Goal: Navigation & Orientation: Find specific page/section

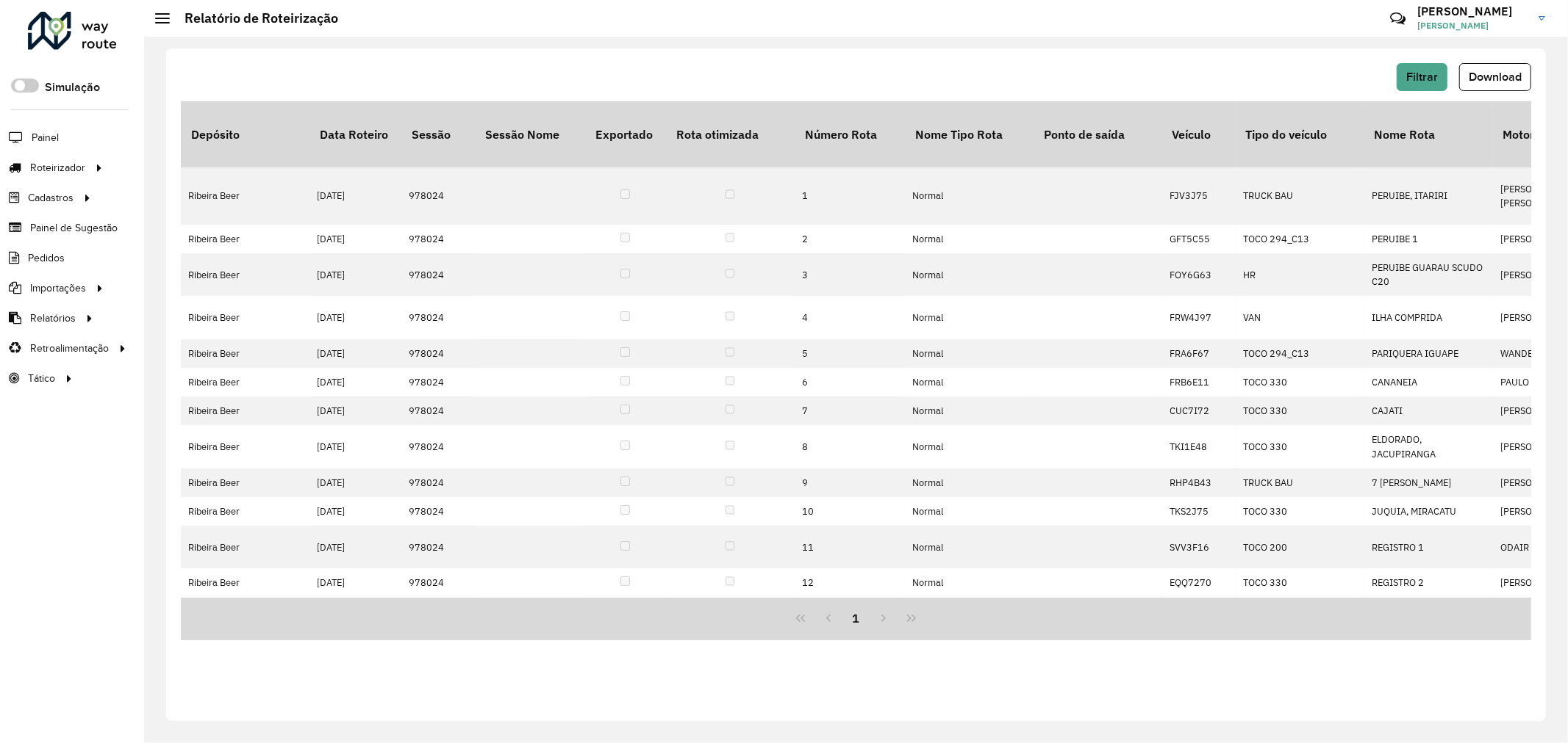
click at [99, 45] on div at bounding box center [73, 31] width 89 height 38
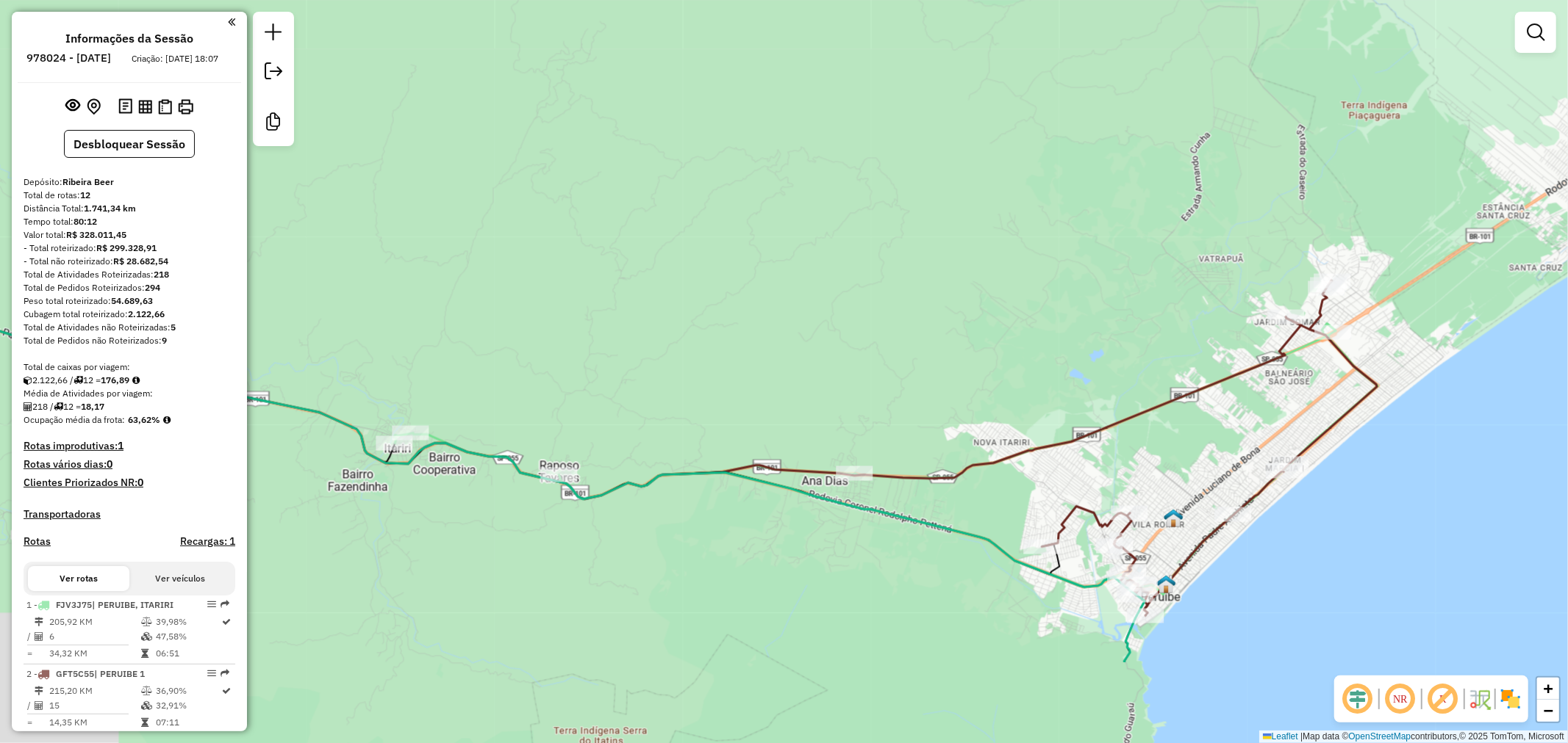
drag, startPoint x: 732, startPoint y: 373, endPoint x: 741, endPoint y: 364, distance: 12.7
click at [741, 364] on div "Janela de atendimento Grade de atendimento Capacidade Transportadoras Veículos …" at bounding box center [784, 371] width 1568 height 743
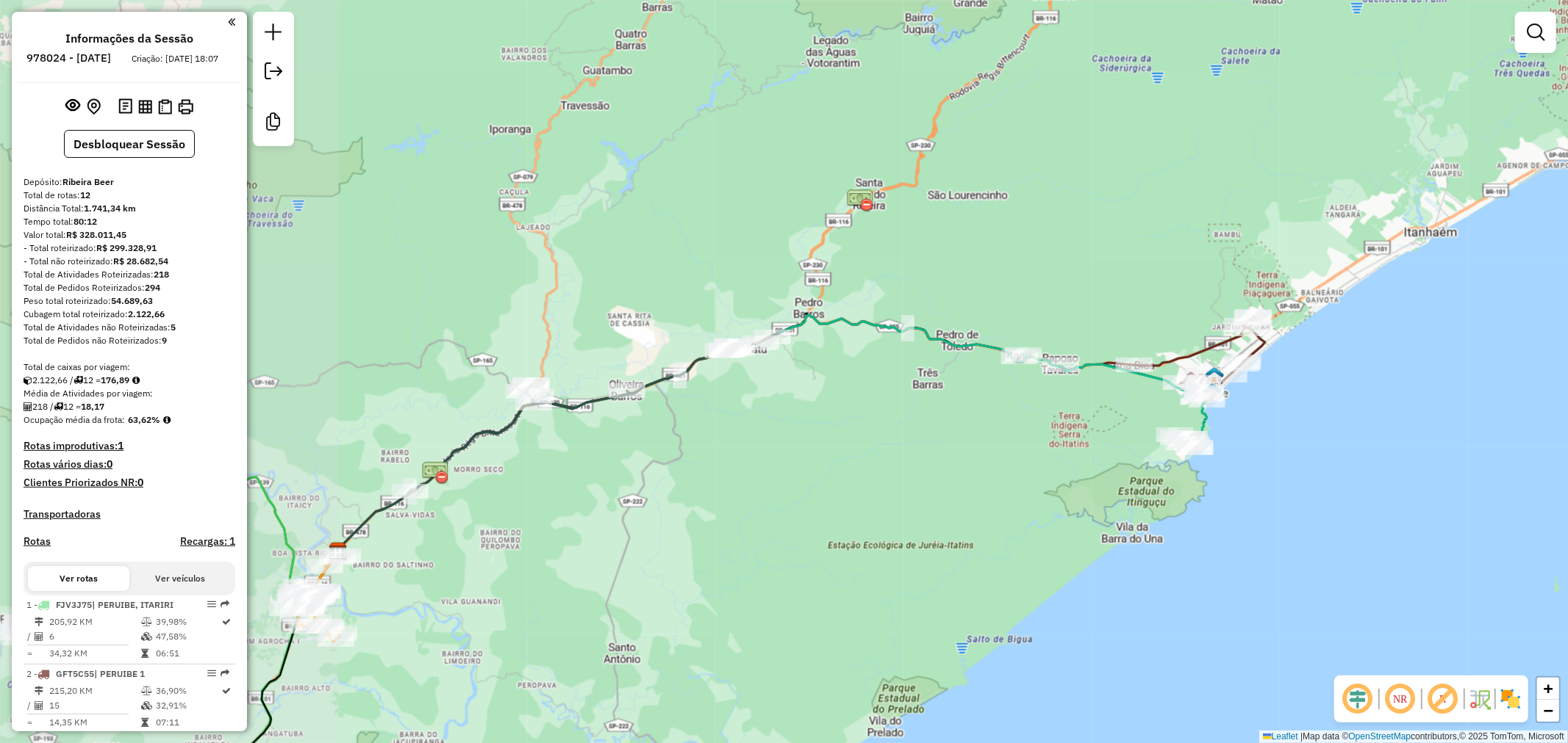
drag, startPoint x: 706, startPoint y: 468, endPoint x: 1145, endPoint y: 320, distance: 463.3
click at [1148, 319] on div "Janela de atendimento Grade de atendimento Capacidade Transportadoras Veículos …" at bounding box center [784, 371] width 1568 height 743
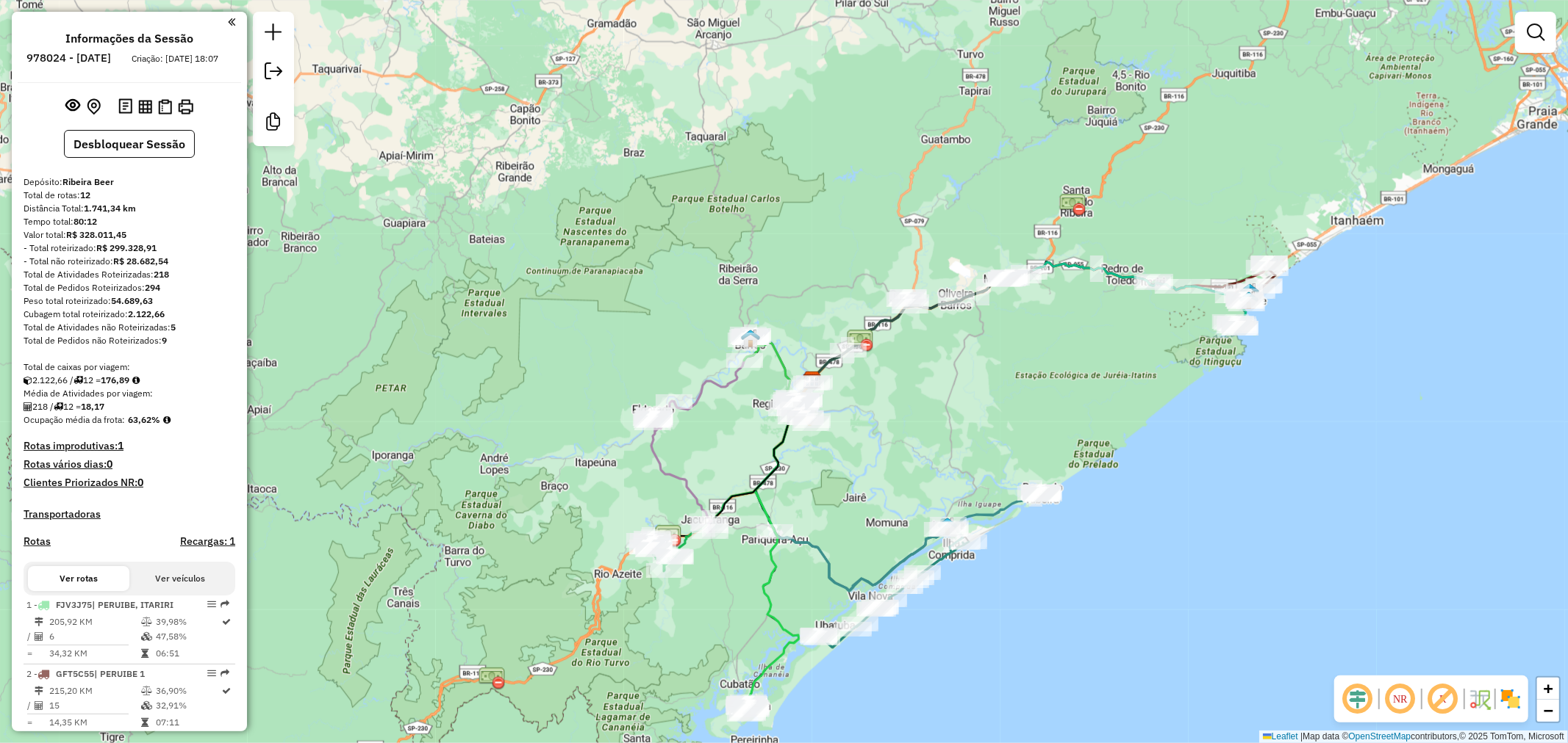
drag, startPoint x: 997, startPoint y: 450, endPoint x: 1033, endPoint y: 442, distance: 36.9
click at [1033, 442] on div "Janela de atendimento Grade de atendimento Capacidade Transportadoras Veículos …" at bounding box center [784, 371] width 1568 height 743
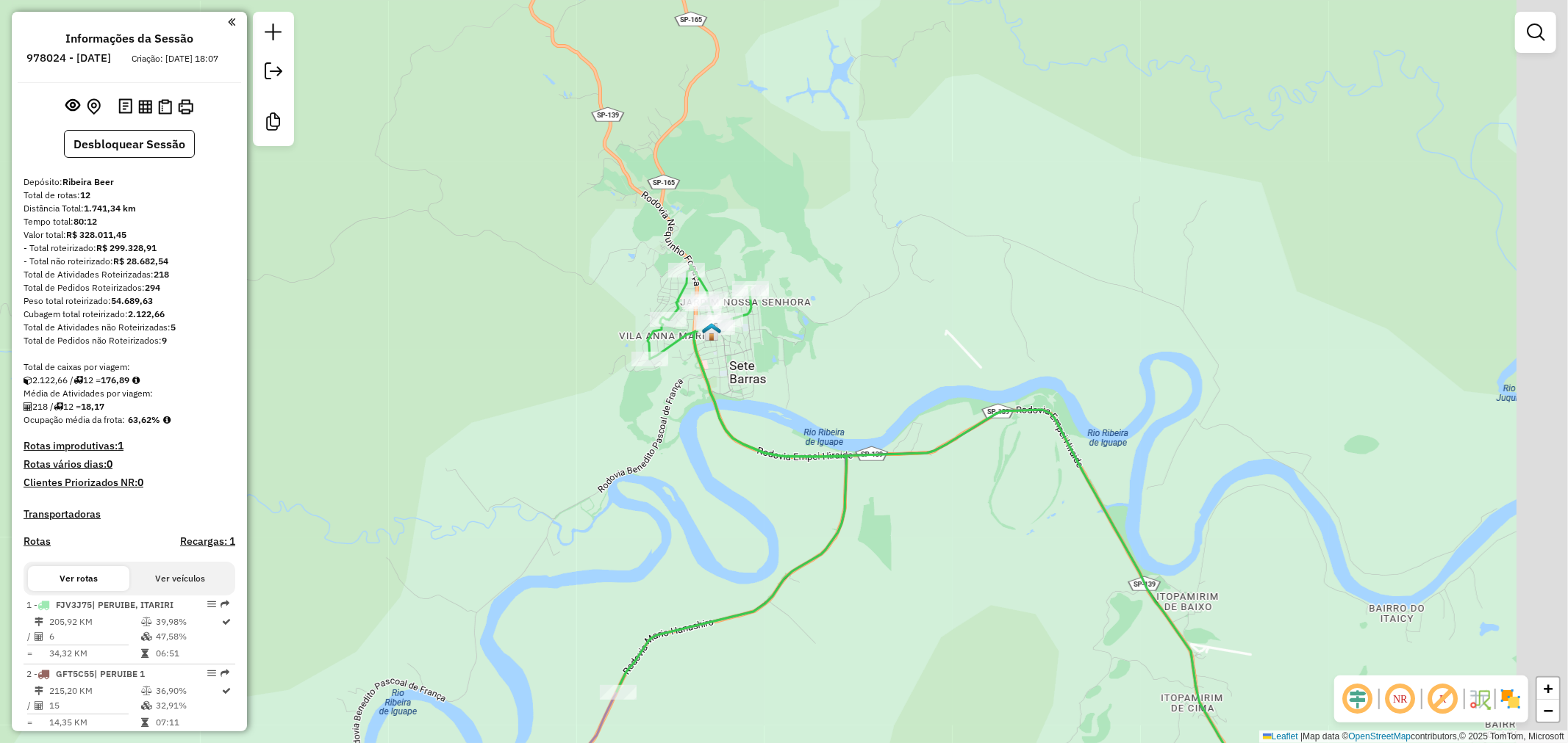
drag, startPoint x: 801, startPoint y: 310, endPoint x: 745, endPoint y: 378, distance: 88.1
click at [745, 378] on div "Janela de atendimento Grade de atendimento Capacidade Transportadoras Veículos …" at bounding box center [784, 371] width 1568 height 743
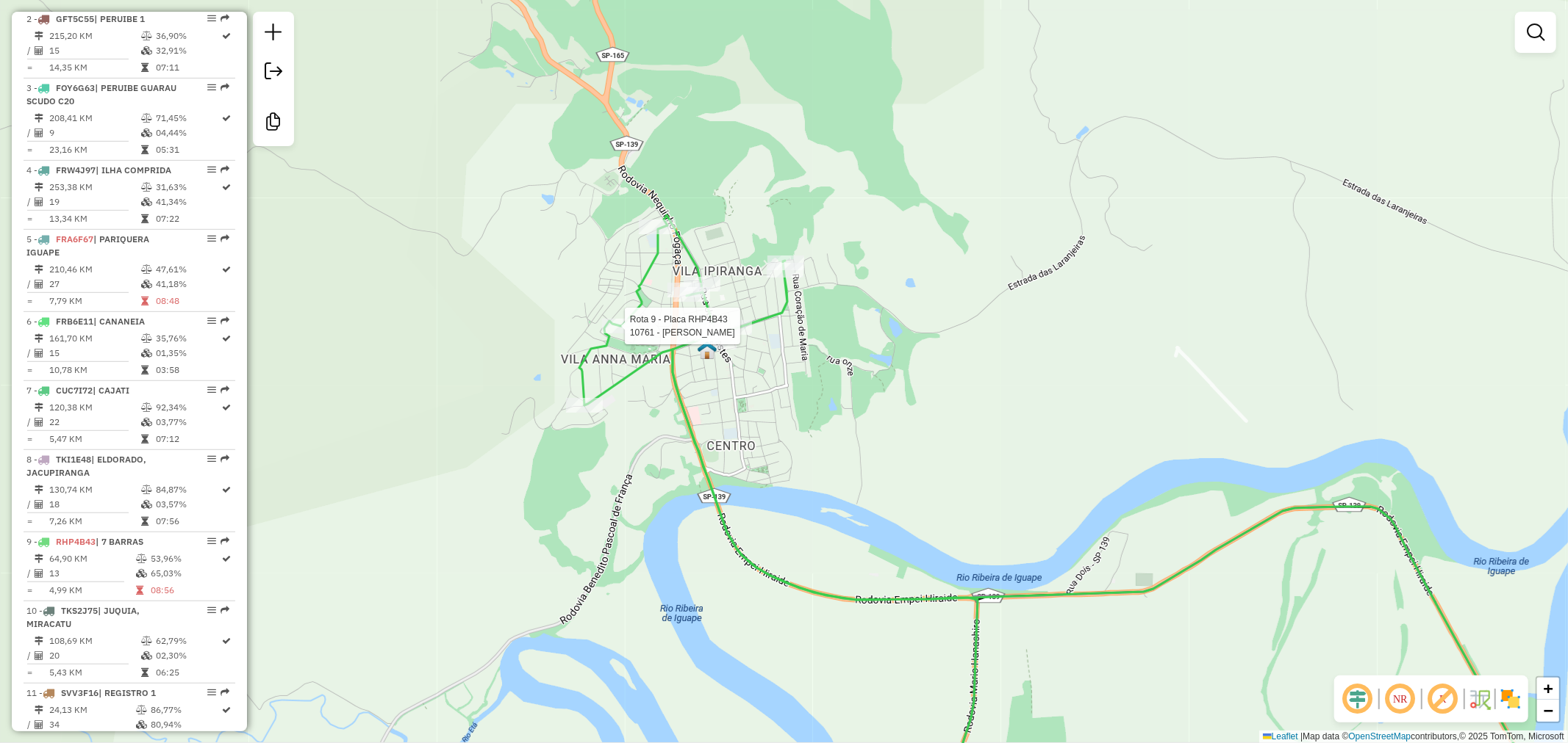
select select "**********"
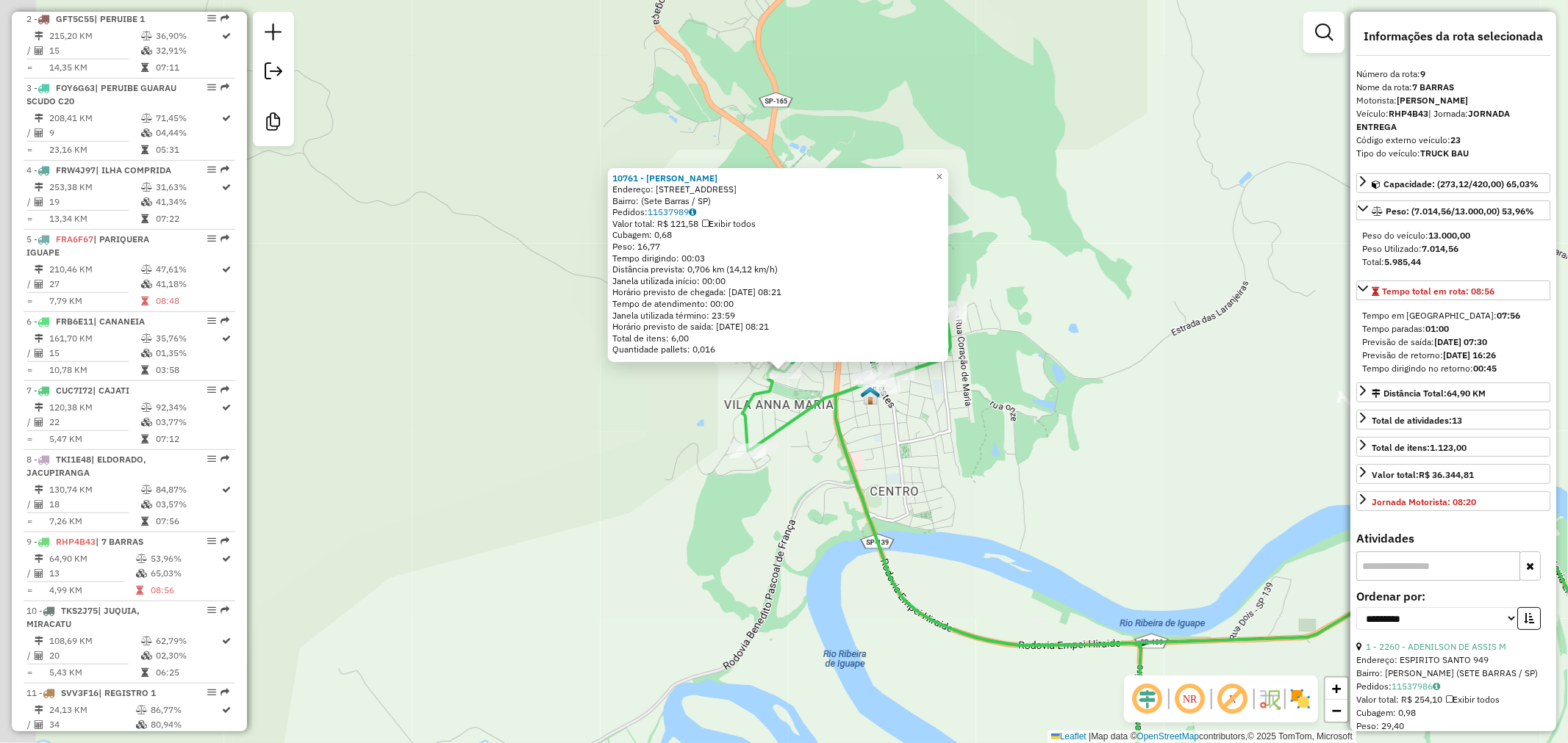
scroll to position [1013, 0]
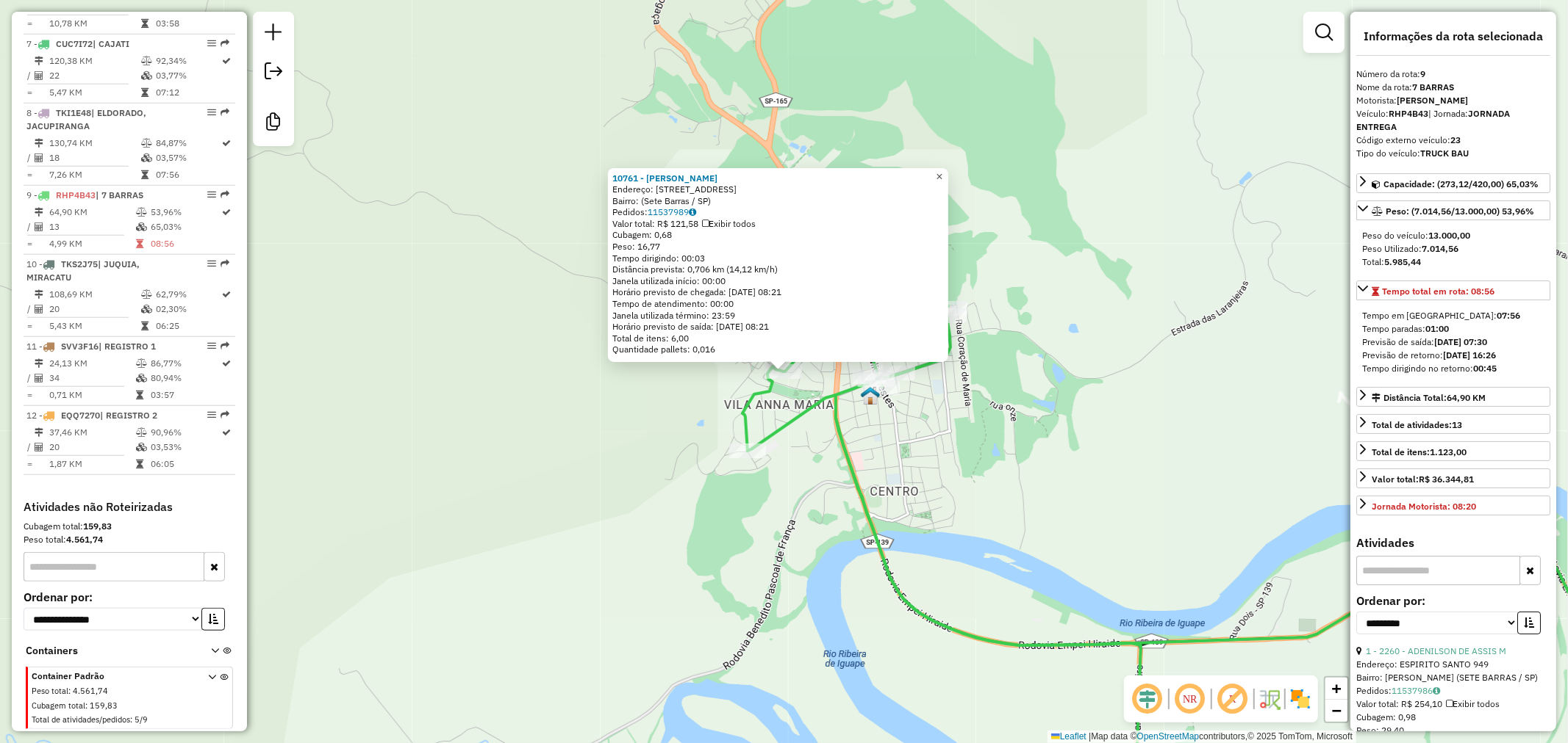
click at [942, 171] on span "×" at bounding box center [939, 177] width 7 height 13
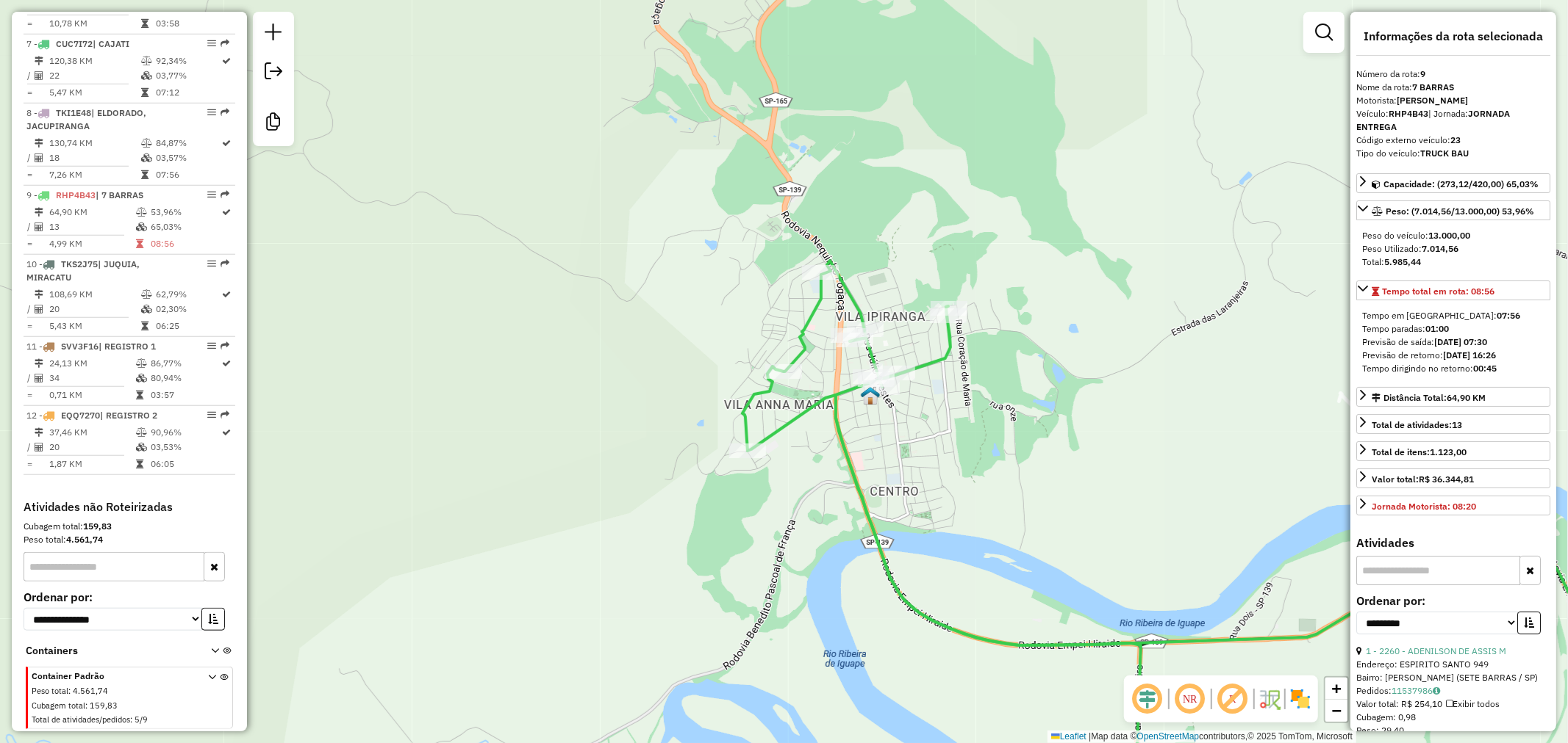
drag, startPoint x: 974, startPoint y: 441, endPoint x: 917, endPoint y: 479, distance: 68.5
click at [918, 479] on div "Janela de atendimento Grade de atendimento Capacidade Transportadoras Veículos …" at bounding box center [784, 371] width 1568 height 743
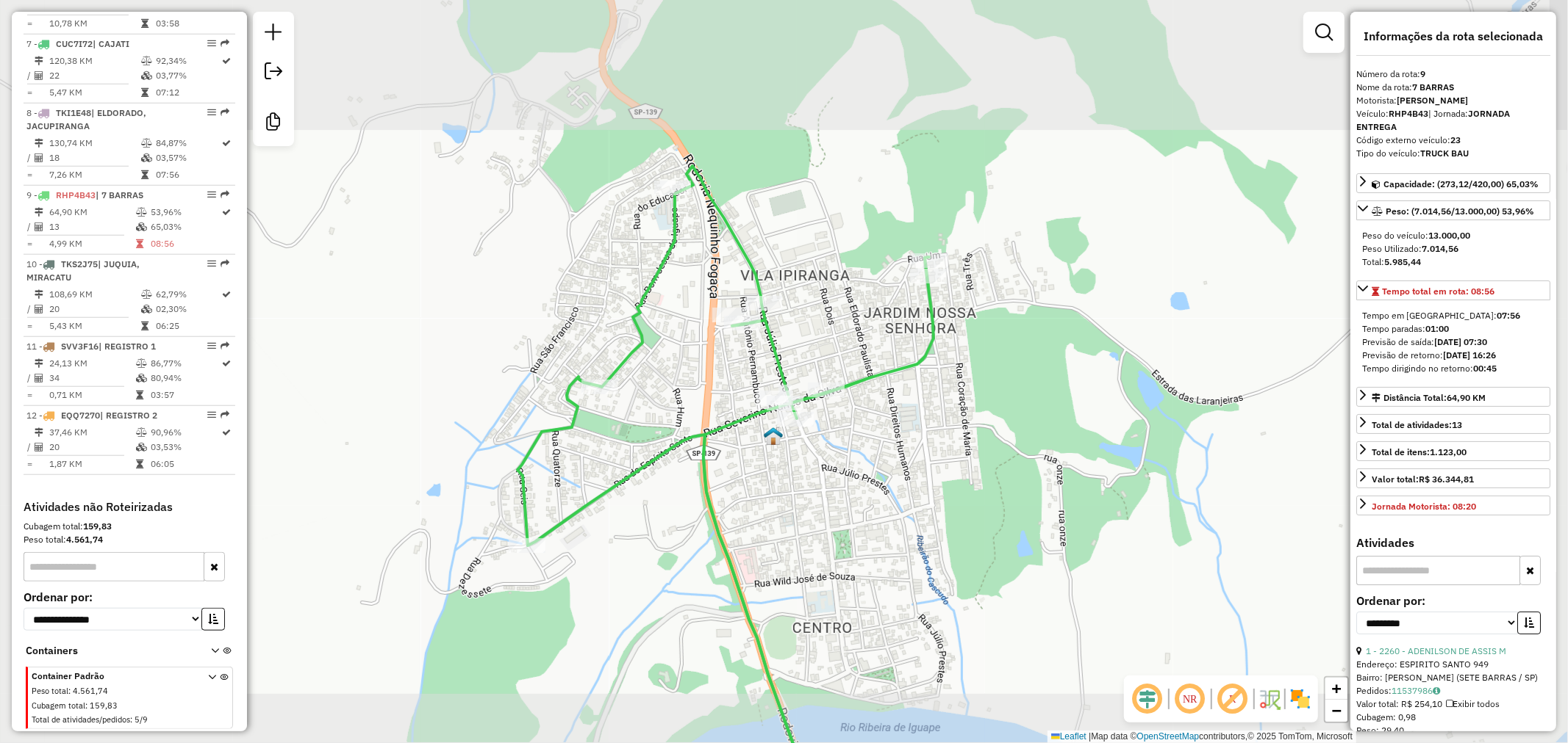
click at [689, 476] on icon at bounding box center [725, 492] width 416 height 652
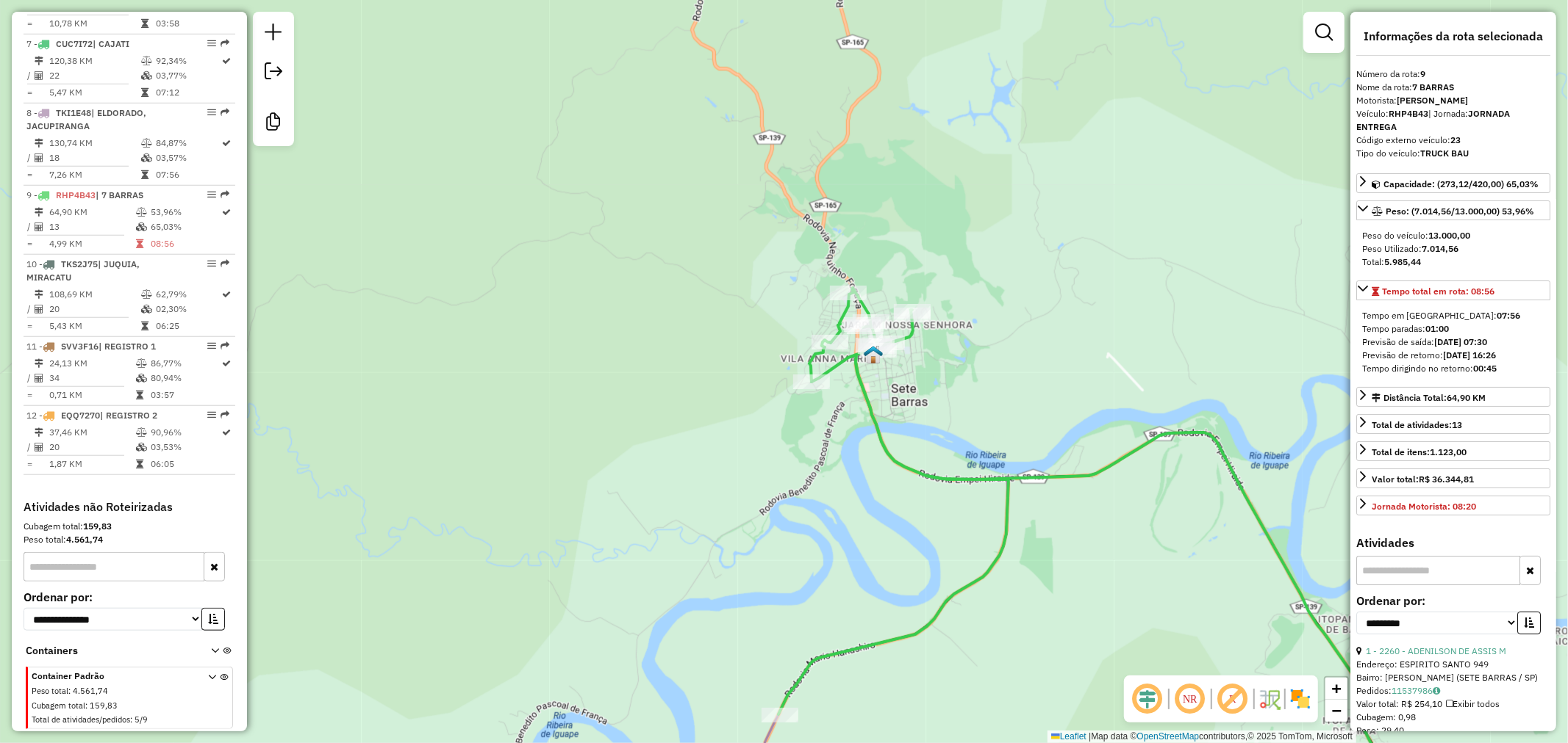
drag, startPoint x: 971, startPoint y: 490, endPoint x: 913, endPoint y: 316, distance: 183.4
click at [918, 317] on div "Janela de atendimento Grade de atendimento Capacidade Transportadoras Veículos …" at bounding box center [784, 371] width 1568 height 743
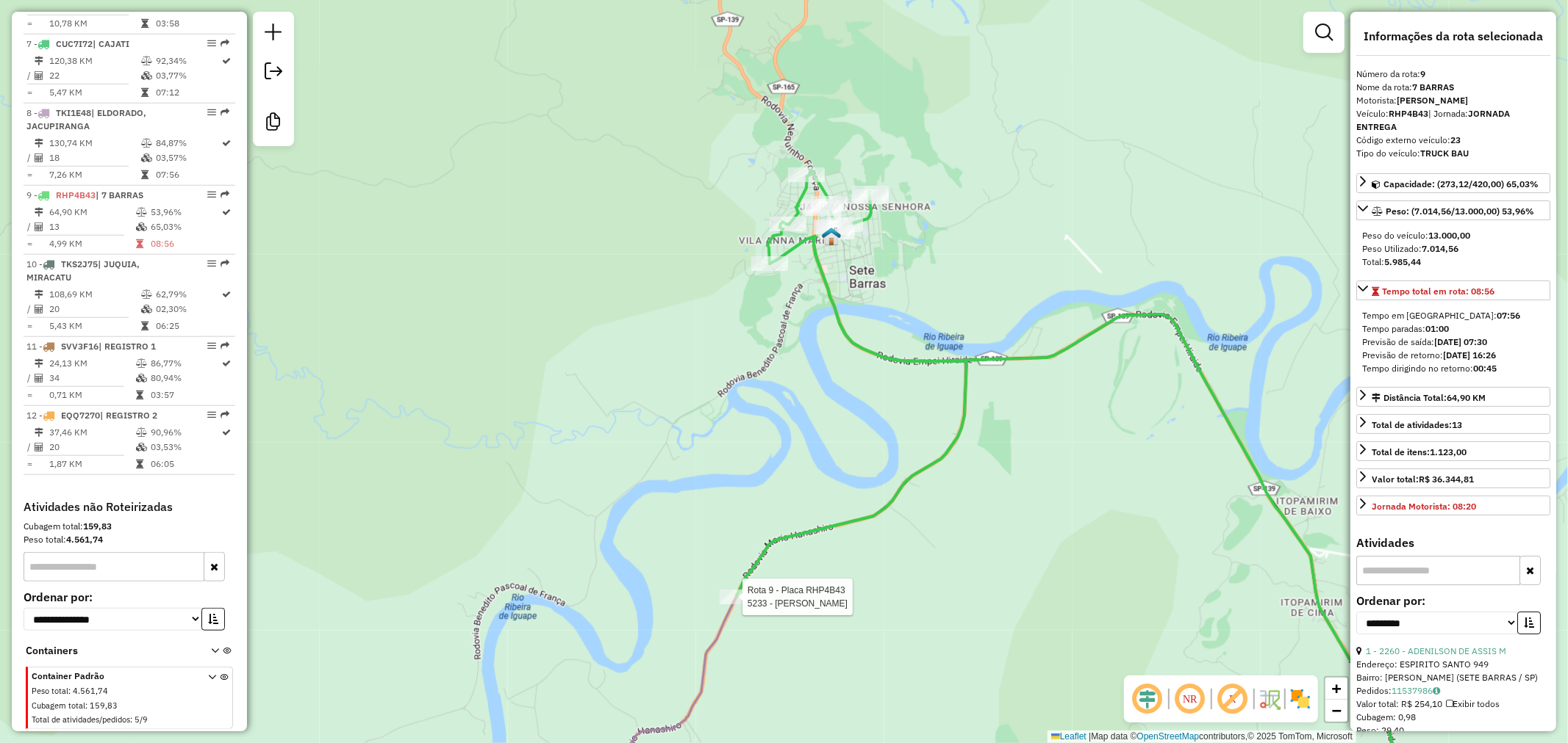
click at [726, 605] on div at bounding box center [737, 596] width 37 height 15
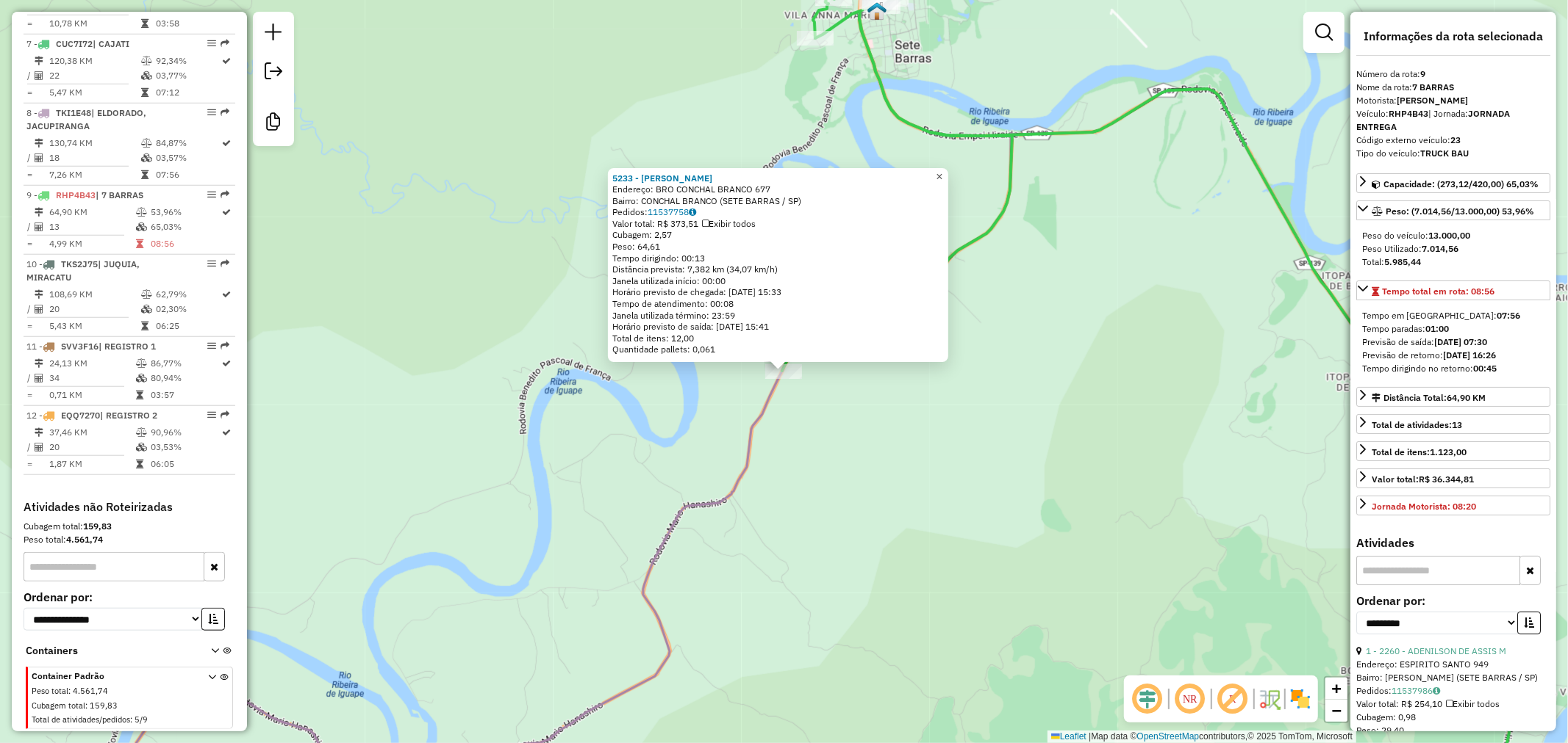
drag, startPoint x: 953, startPoint y: 163, endPoint x: 948, endPoint y: 183, distance: 20.6
click at [948, 168] on link "×" at bounding box center [939, 177] width 18 height 18
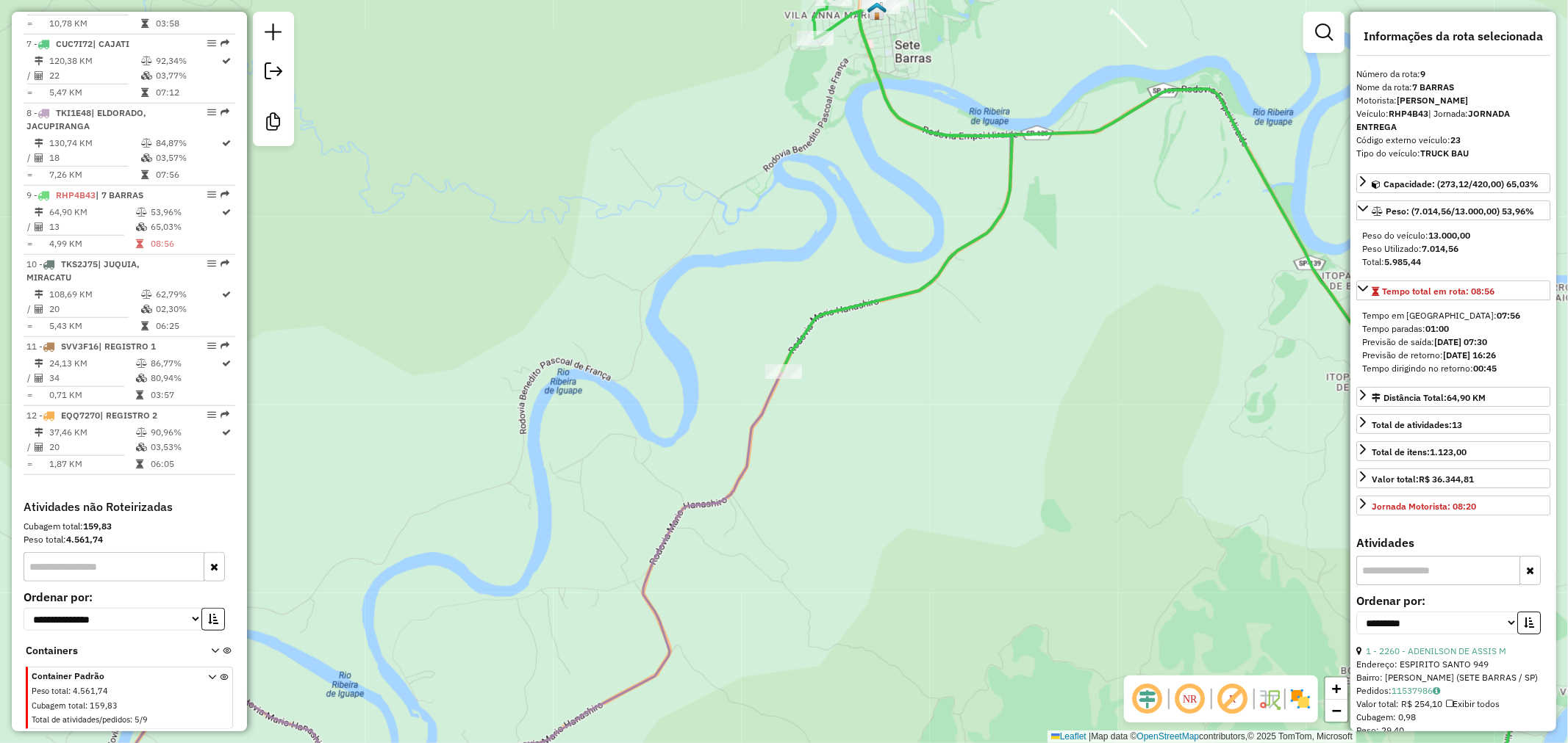
drag, startPoint x: 901, startPoint y: 364, endPoint x: 855, endPoint y: 334, distance: 54.9
click at [875, 325] on div "Janela de atendimento Grade de atendimento Capacidade Transportadoras Veículos …" at bounding box center [784, 371] width 1568 height 743
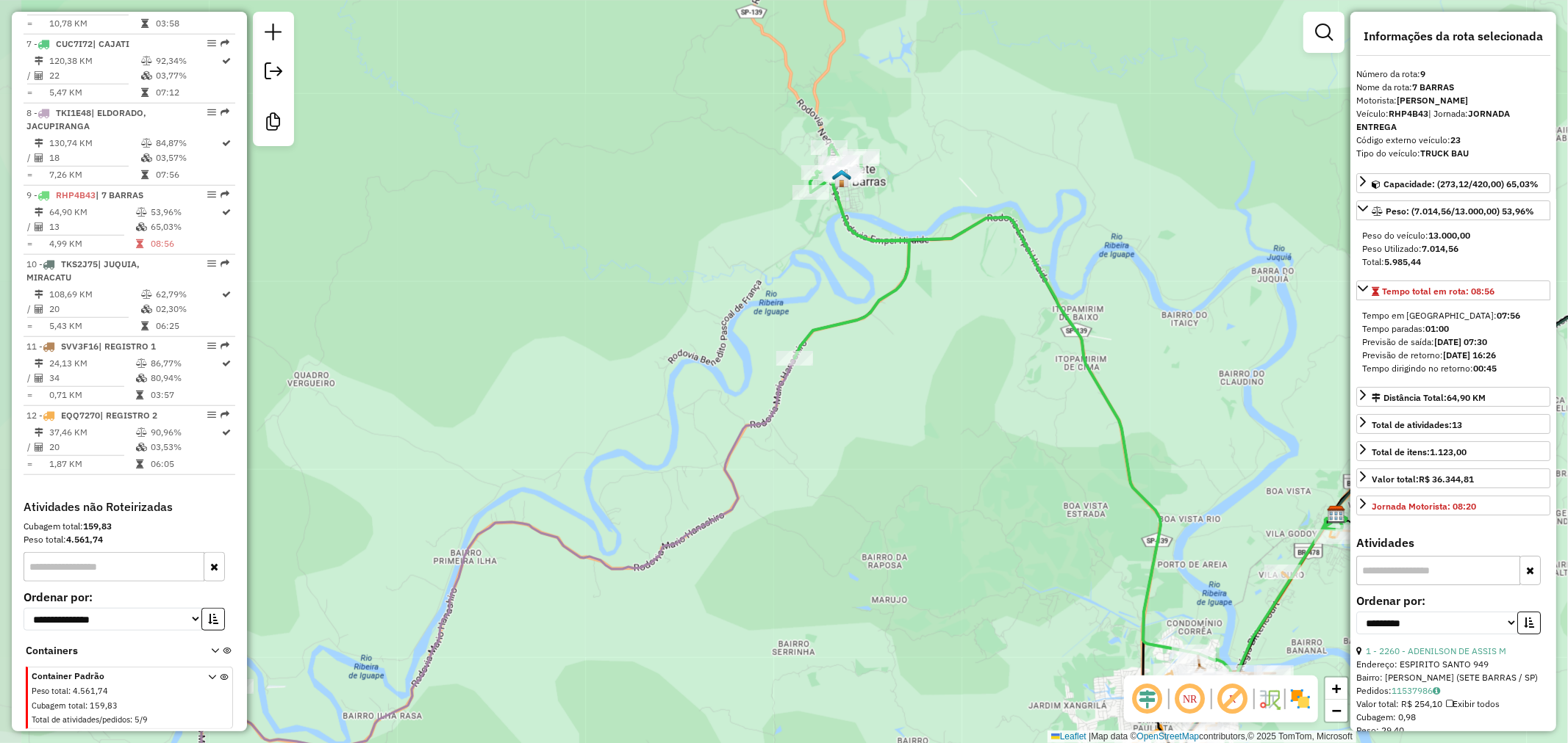
drag, startPoint x: 912, startPoint y: 369, endPoint x: 848, endPoint y: 386, distance: 66.2
click at [848, 386] on div "Janela de atendimento Grade de atendimento Capacidade Transportadoras Veículos …" at bounding box center [784, 371] width 1568 height 743
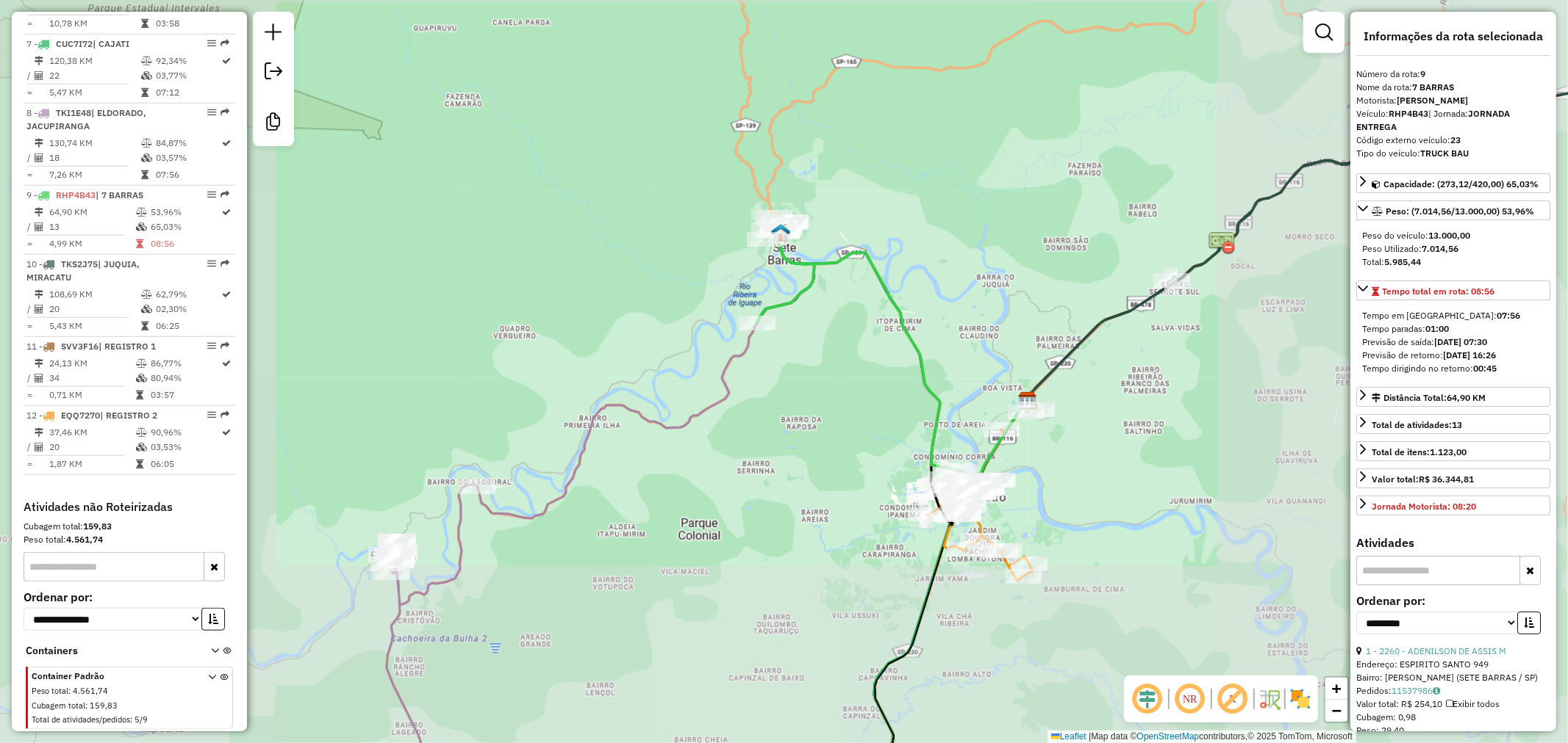
drag, startPoint x: 857, startPoint y: 368, endPoint x: 805, endPoint y: 328, distance: 65.6
click at [805, 328] on div "Janela de atendimento Grade de atendimento Capacidade Transportadoras Veículos …" at bounding box center [784, 371] width 1568 height 743
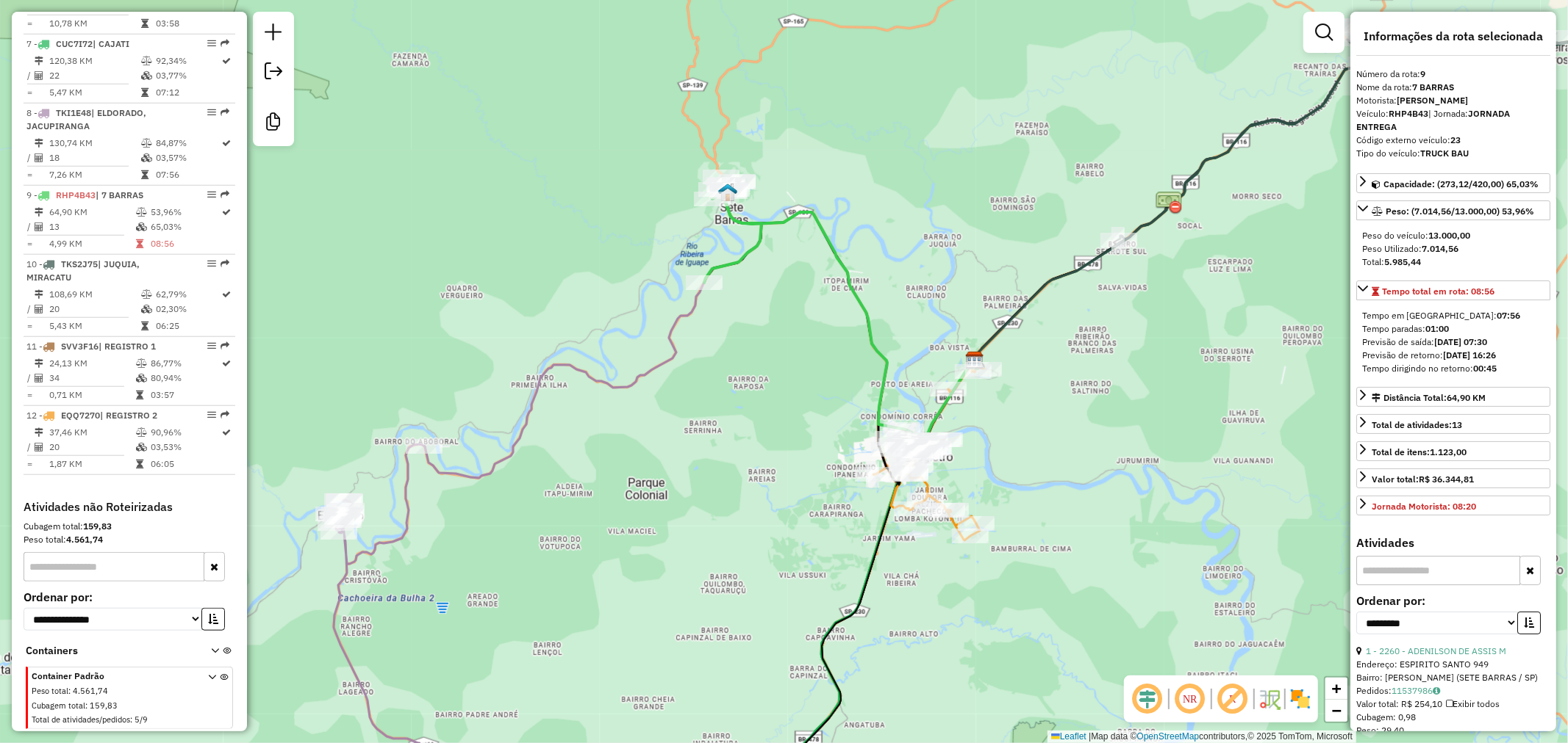
drag, startPoint x: 828, startPoint y: 321, endPoint x: 786, endPoint y: 275, distance: 62.3
click at [786, 275] on div "Janela de atendimento Grade de atendimento Capacidade Transportadoras Veículos …" at bounding box center [784, 371] width 1568 height 743
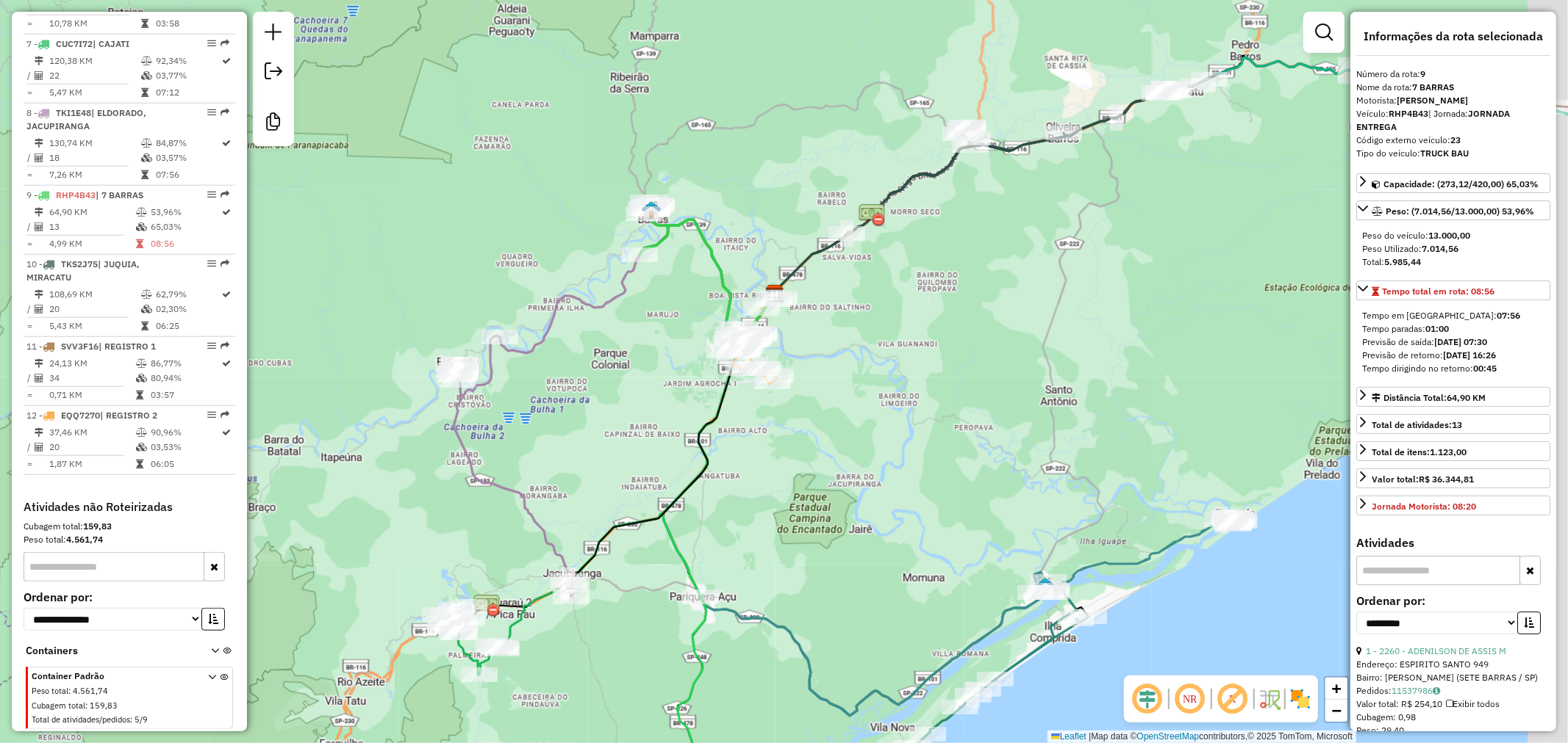
drag, startPoint x: 1099, startPoint y: 373, endPoint x: 1047, endPoint y: 373, distance: 52.0
click at [1047, 373] on div "Janela de atendimento Grade de atendimento Capacidade Transportadoras Veículos …" at bounding box center [784, 371] width 1568 height 743
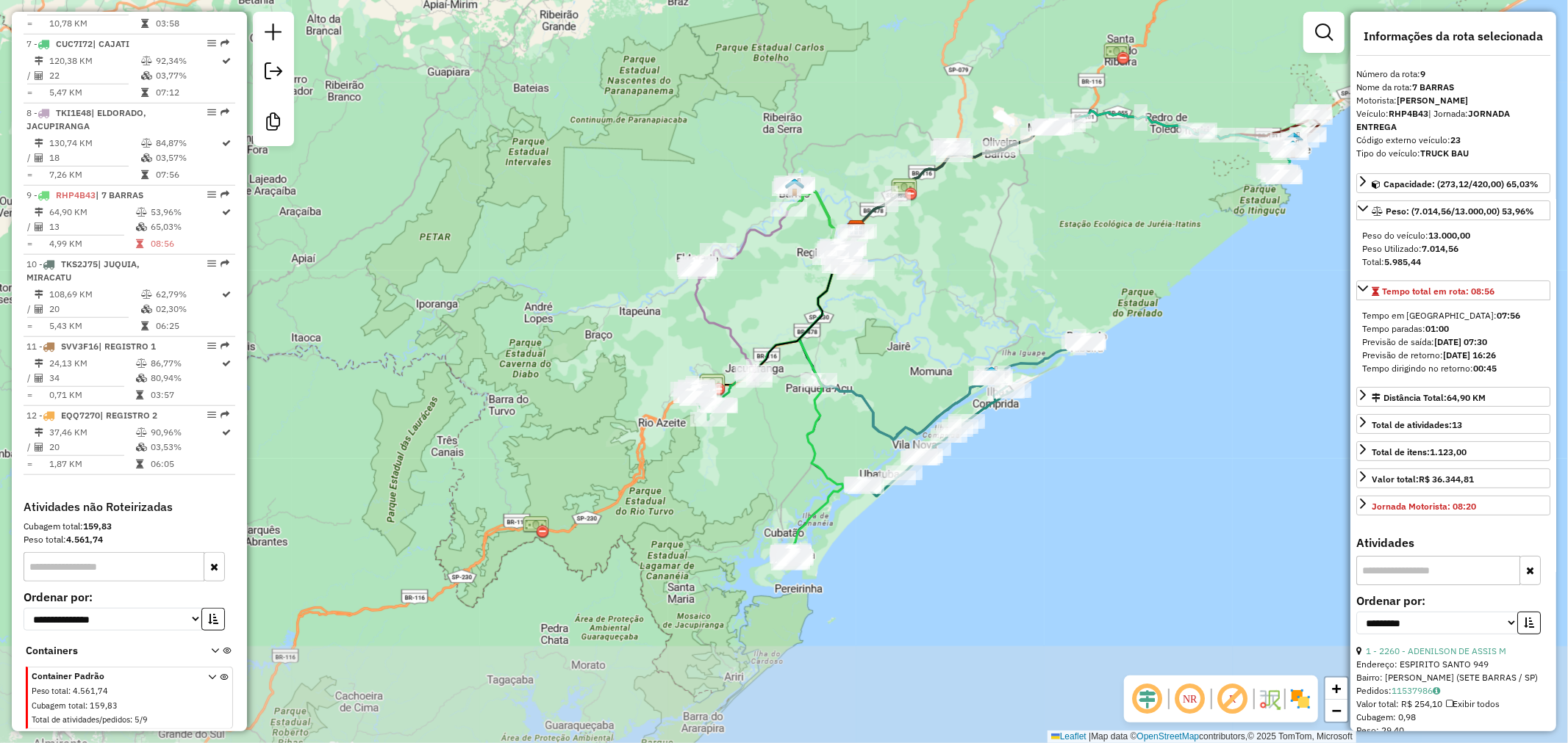
drag, startPoint x: 1039, startPoint y: 384, endPoint x: 994, endPoint y: 310, distance: 86.6
click at [994, 310] on div "Janela de atendimento Grade de atendimento Capacidade Transportadoras Veículos …" at bounding box center [784, 371] width 1568 height 743
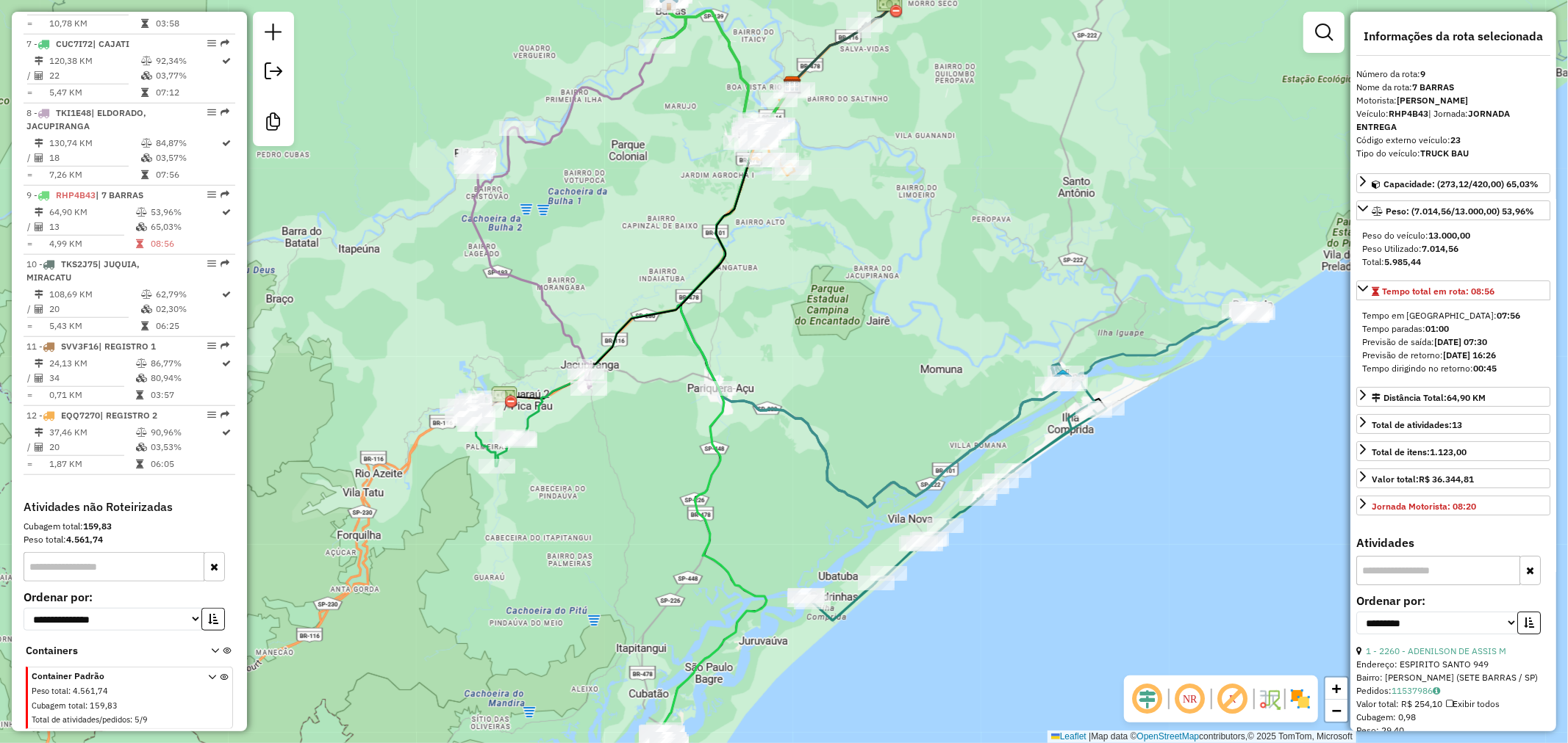
click at [871, 370] on div "Janela de atendimento Grade de atendimento Capacidade Transportadoras Veículos …" at bounding box center [784, 371] width 1568 height 743
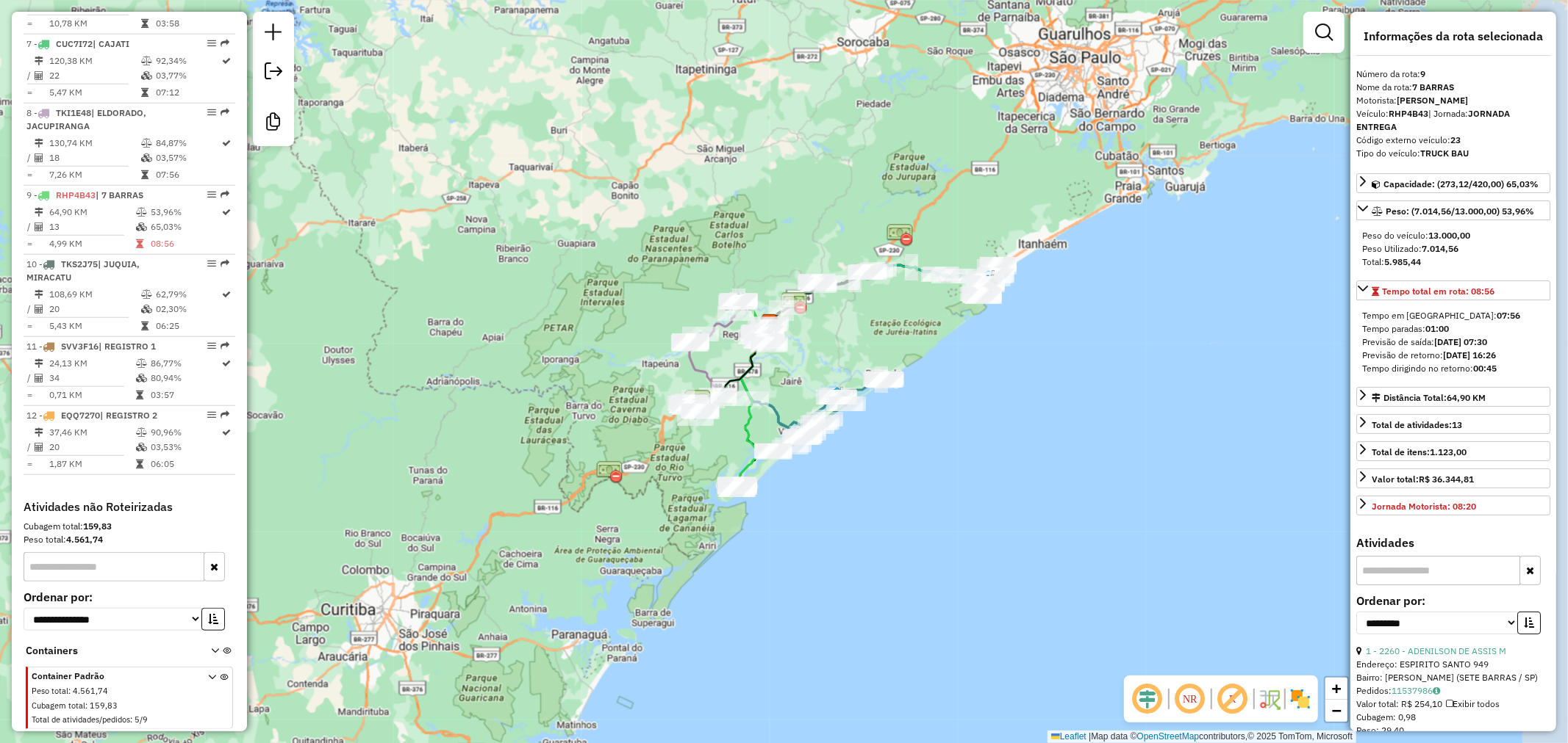
click at [1011, 485] on div "Janela de atendimento Grade de atendimento Capacidade Transportadoras Veículos …" at bounding box center [784, 371] width 1568 height 743
drag, startPoint x: 1001, startPoint y: 450, endPoint x: 983, endPoint y: 456, distance: 19.0
click at [983, 456] on div "Janela de atendimento Grade de atendimento Capacidade Transportadoras Veículos …" at bounding box center [784, 371] width 1568 height 743
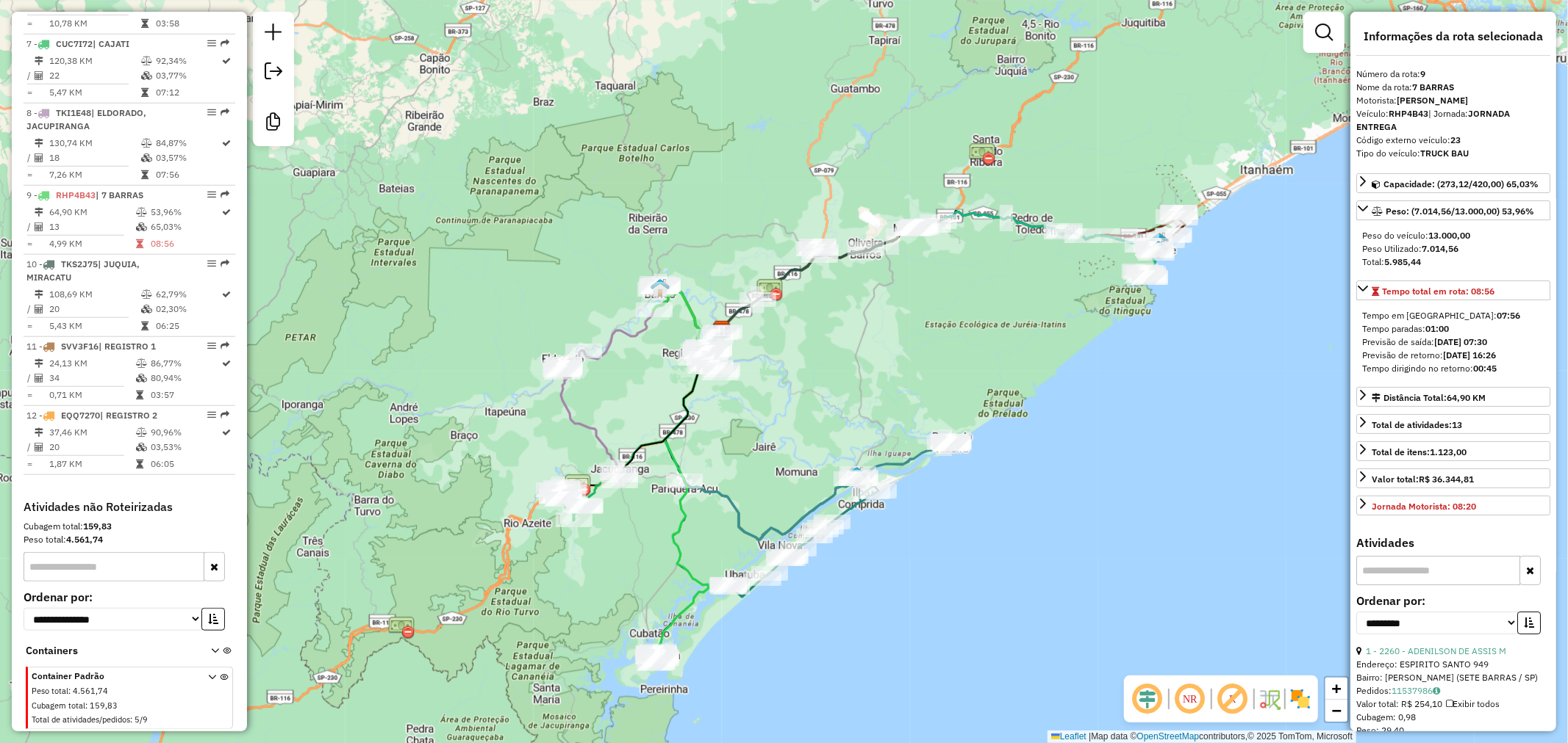
drag, startPoint x: 775, startPoint y: 441, endPoint x: 783, endPoint y: 401, distance: 40.8
click at [782, 404] on div "Janela de atendimento Grade de atendimento Capacidade Transportadoras Veículos …" at bounding box center [784, 371] width 1568 height 743
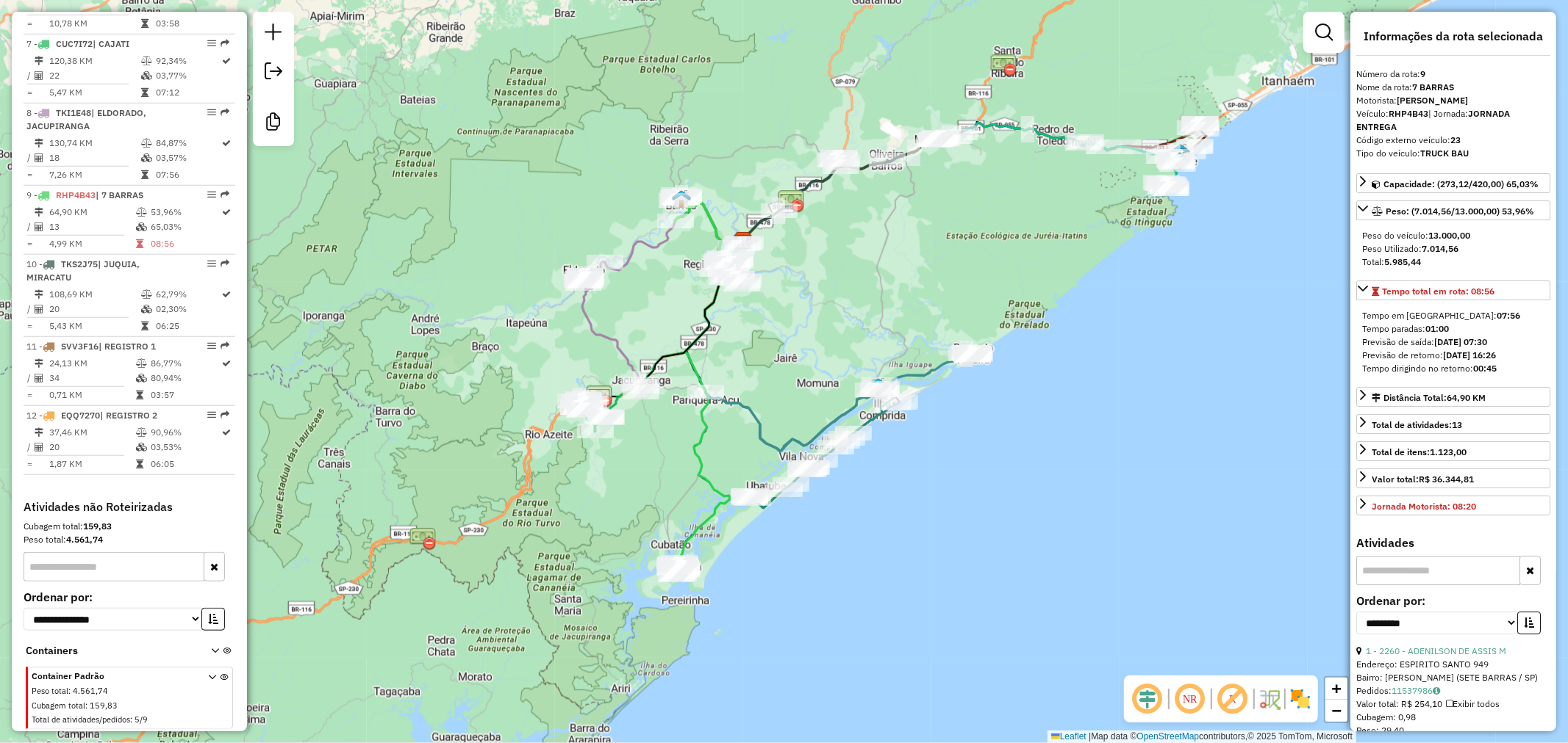
drag, startPoint x: 913, startPoint y: 531, endPoint x: 921, endPoint y: 471, distance: 60.5
click at [924, 473] on div "Janela de atendimento Grade de atendimento Capacidade Transportadoras Veículos …" at bounding box center [784, 371] width 1568 height 743
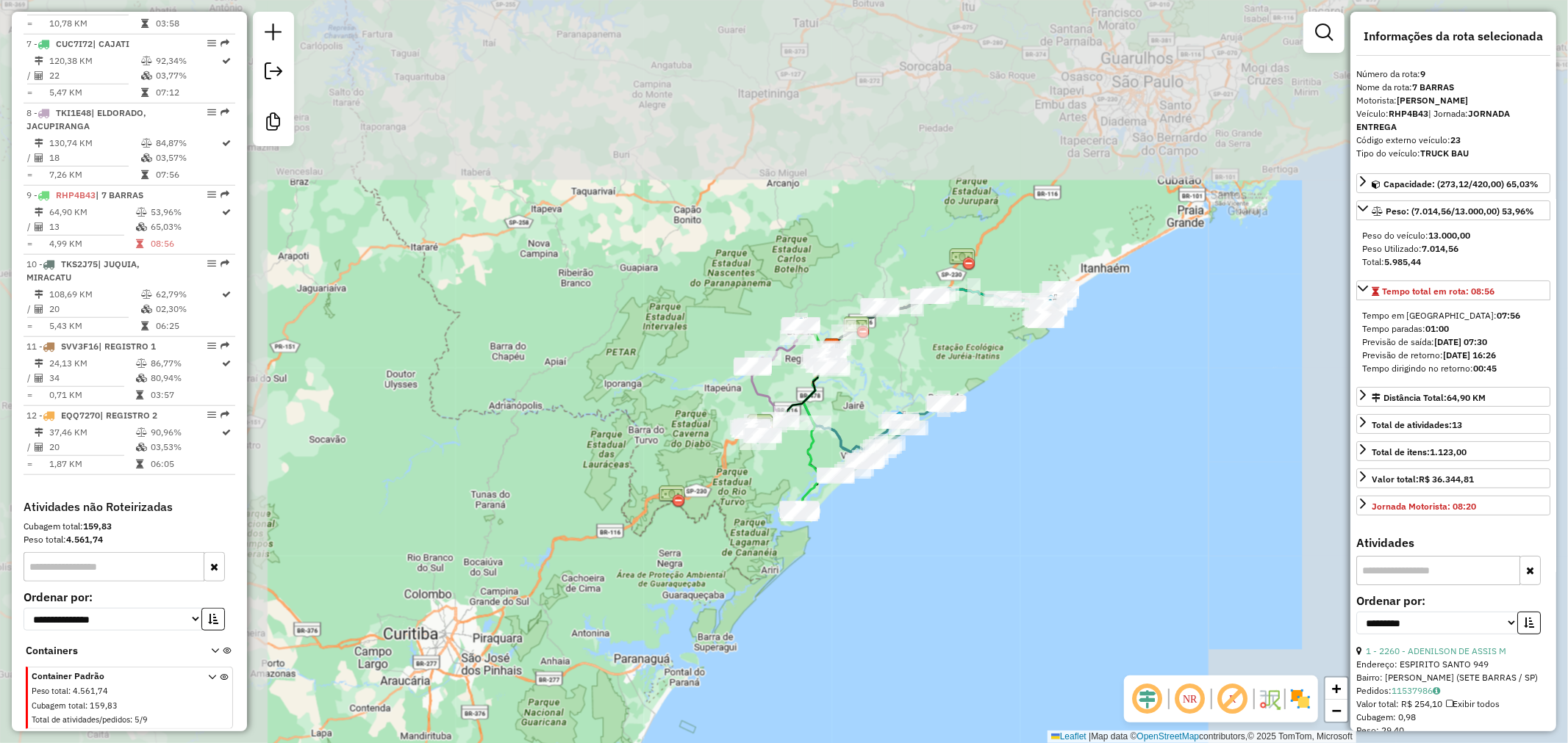
click at [924, 514] on div "Janela de atendimento Grade de atendimento Capacidade Transportadoras Veículos …" at bounding box center [784, 371] width 1568 height 743
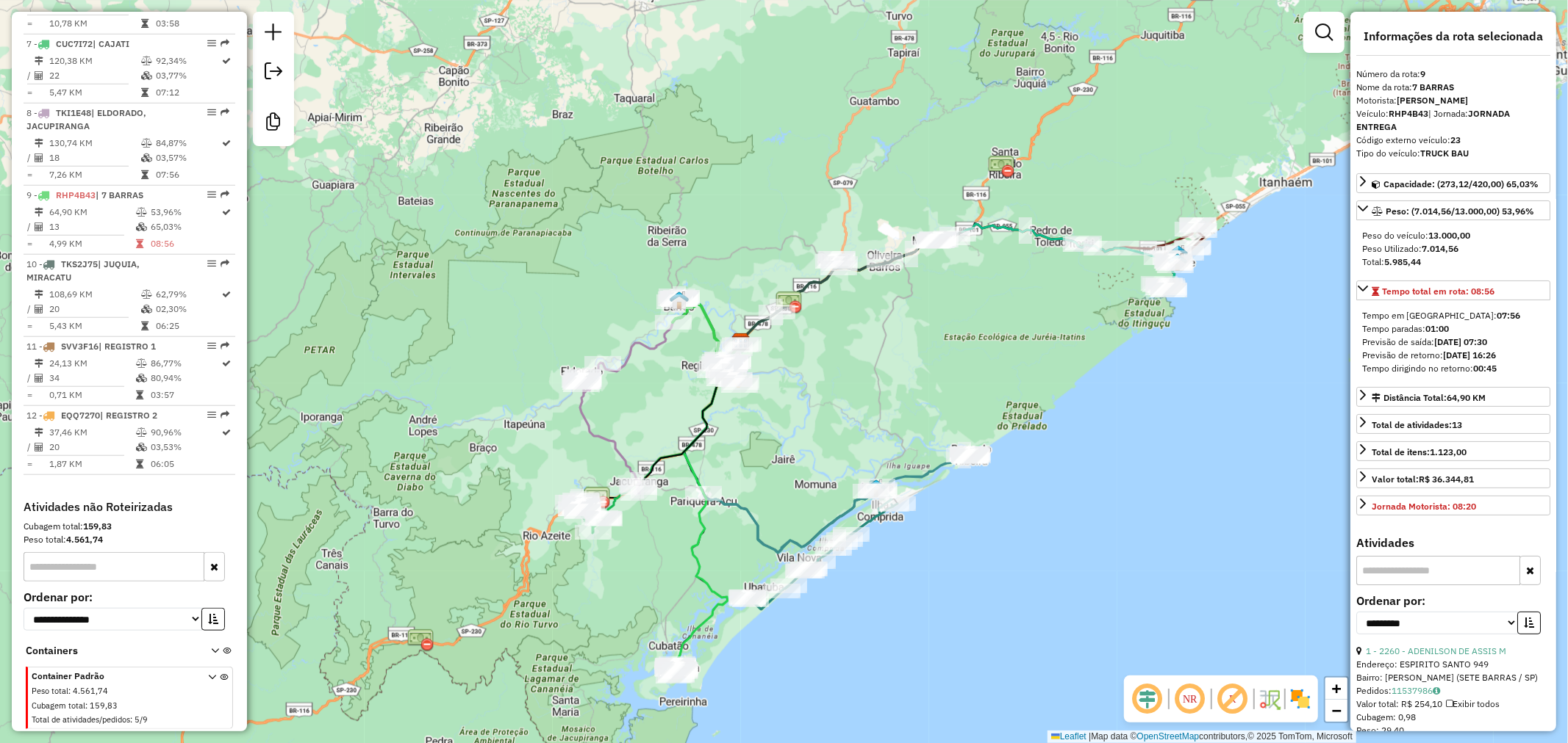
drag, startPoint x: 902, startPoint y: 401, endPoint x: 846, endPoint y: 382, distance: 59.1
click at [846, 382] on div "Janela de atendimento Grade de atendimento Capacidade Transportadoras Veículos …" at bounding box center [784, 371] width 1568 height 743
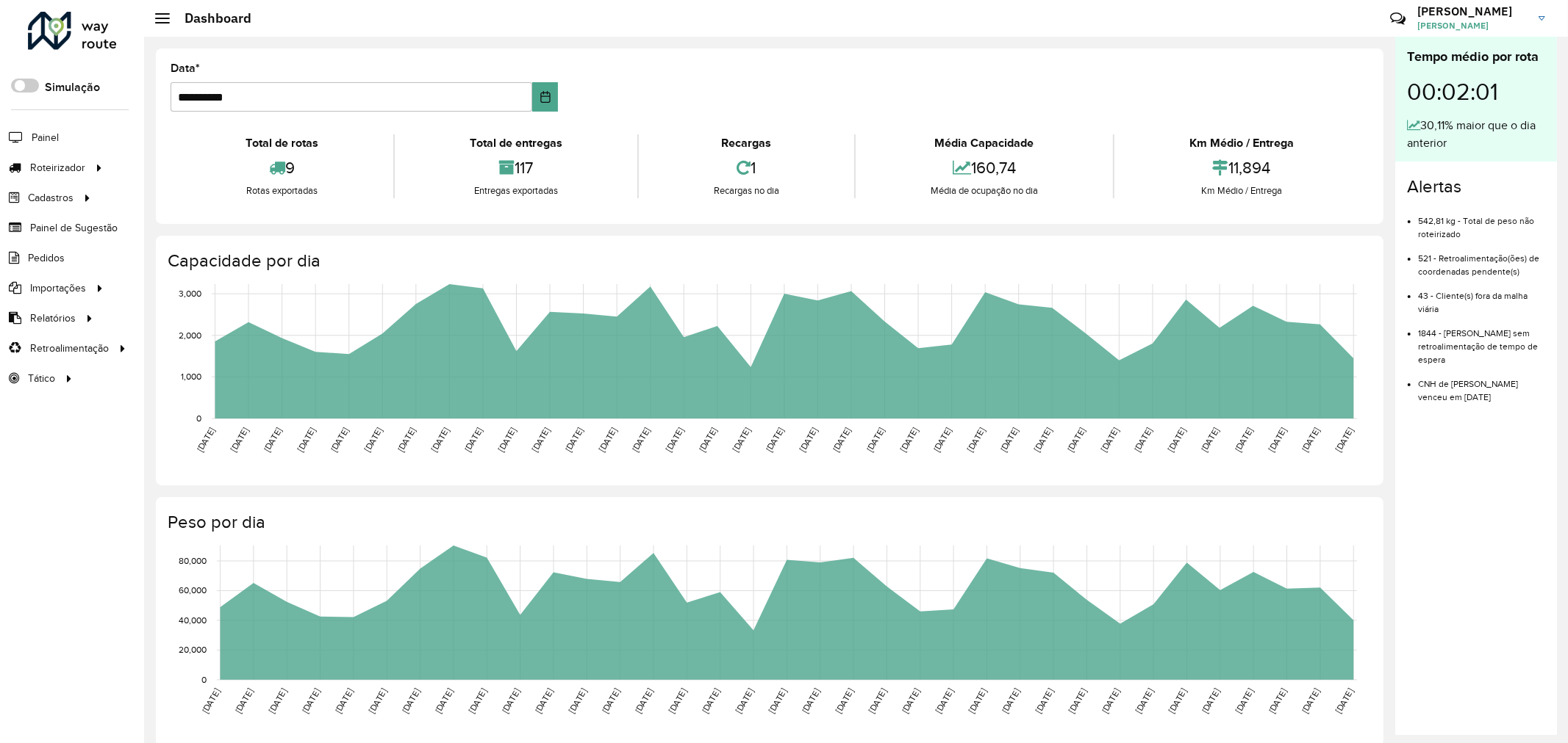
click at [93, 26] on div at bounding box center [73, 31] width 89 height 38
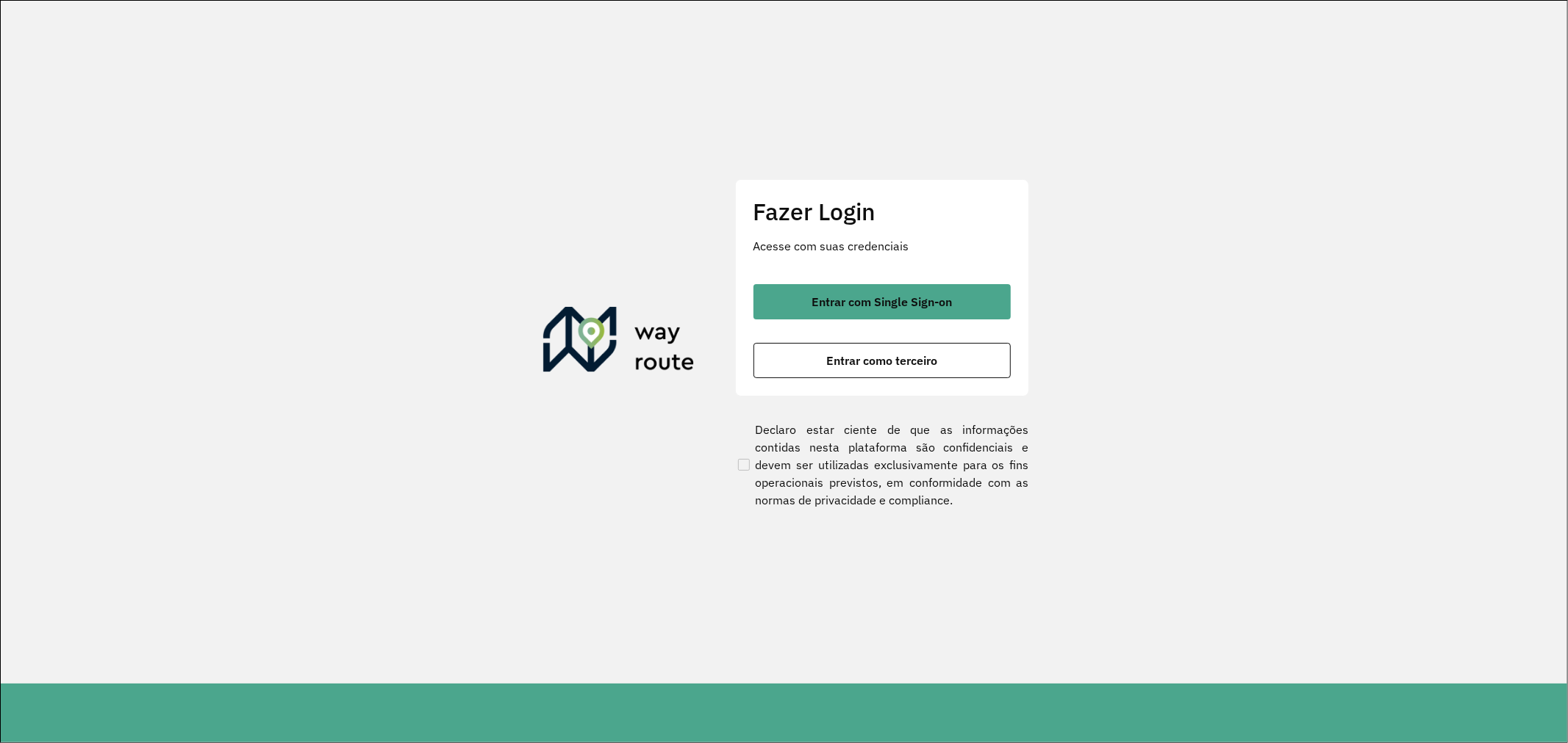
click at [909, 340] on div "Entrar com Single Sign-on Entrar como terceiro" at bounding box center [882, 331] width 257 height 94
click at [895, 358] on span "Entrar como terceiro" at bounding box center [882, 361] width 111 height 12
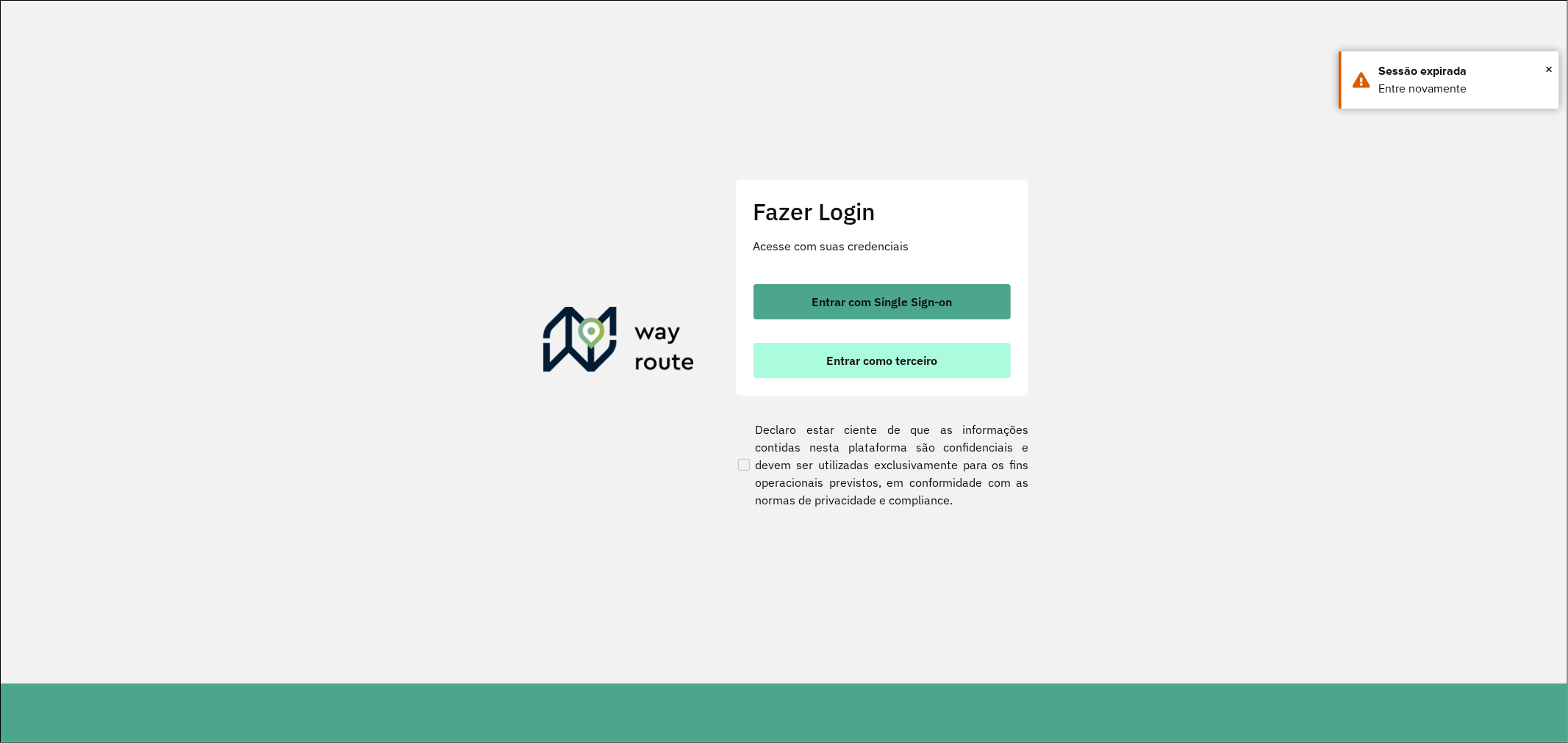
click at [866, 363] on span "Entrar como terceiro" at bounding box center [882, 361] width 111 height 12
